Goal: Communication & Community: Answer question/provide support

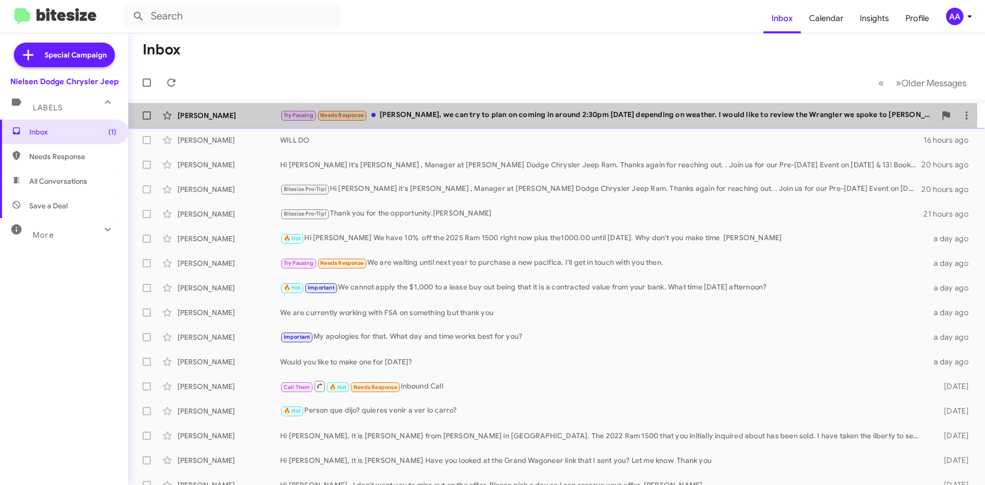
click at [432, 114] on div "Try Pausing Needs Response [PERSON_NAME], we can try to plan on coming in aroun…" at bounding box center [608, 115] width 656 height 12
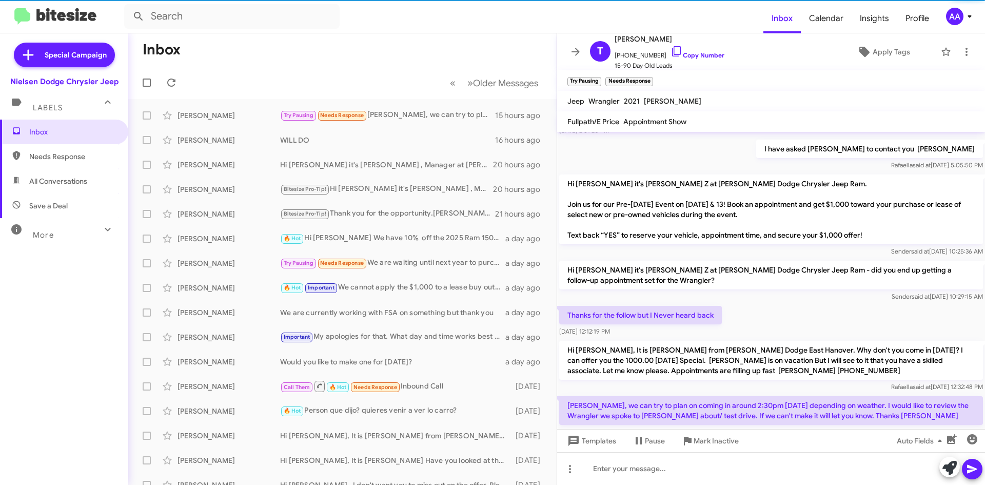
scroll to position [156, 0]
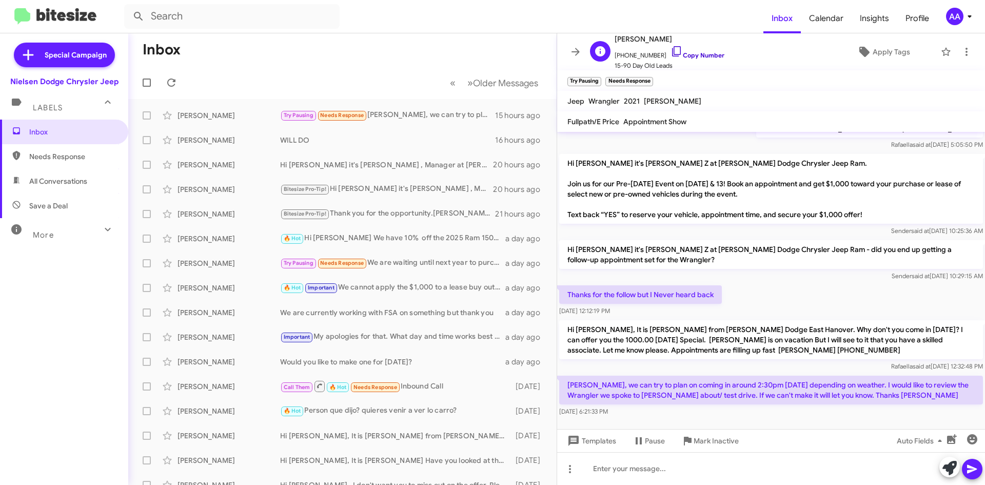
click at [703, 55] on link "Copy Number" at bounding box center [697, 55] width 54 height 8
click at [645, 350] on div "Hi [PERSON_NAME], It is [PERSON_NAME] from [PERSON_NAME] Dodge East Hanover. Wh…" at bounding box center [771, 345] width 424 height 51
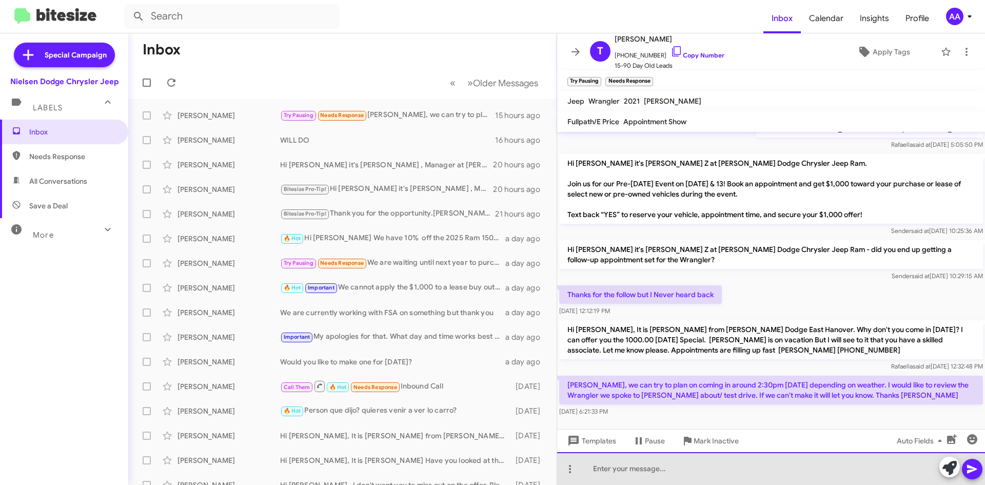
click at [624, 469] on div at bounding box center [771, 468] width 428 height 33
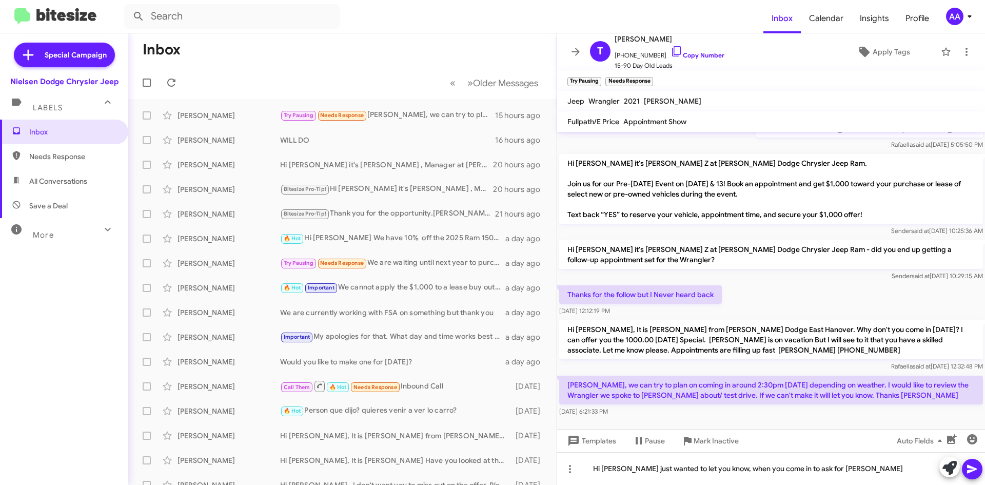
click at [970, 469] on icon at bounding box center [972, 469] width 12 height 12
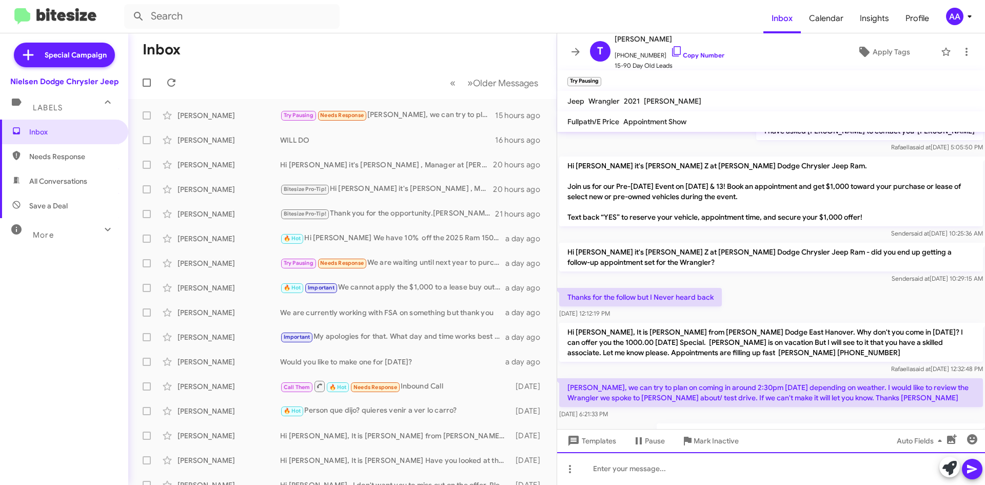
scroll to position [194, 0]
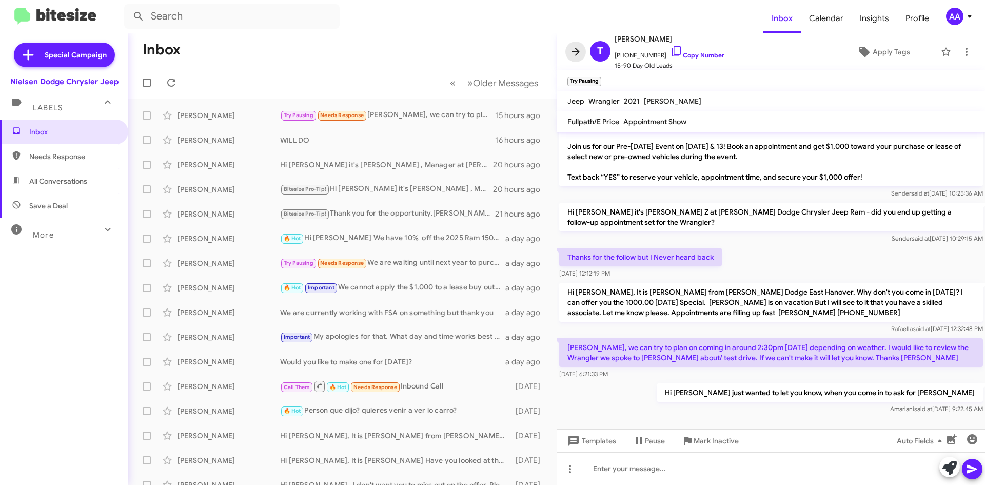
click at [578, 51] on icon at bounding box center [575, 52] width 8 height 8
